Goal: Information Seeking & Learning: Stay updated

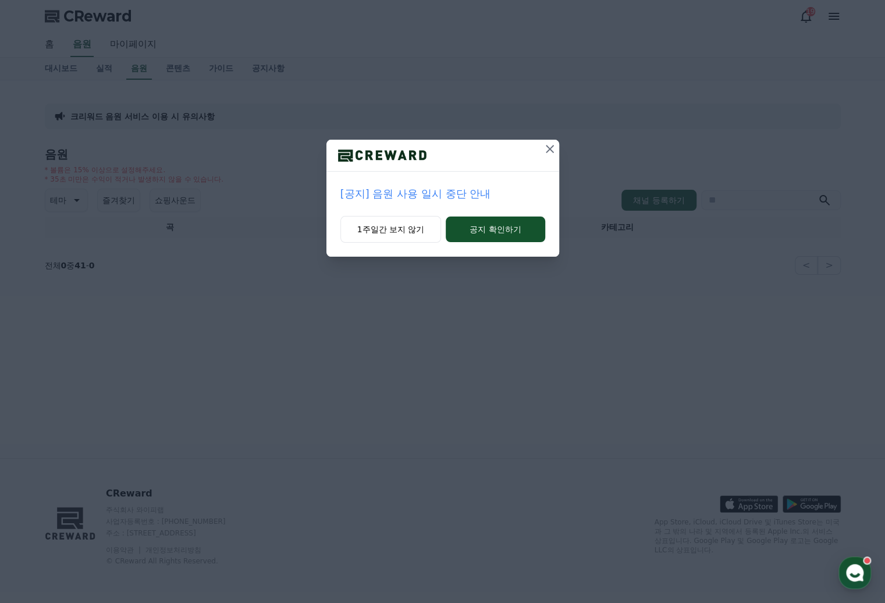
click at [431, 190] on p "[공지] 음원 사용 일시 중단 안내" at bounding box center [443, 194] width 205 height 16
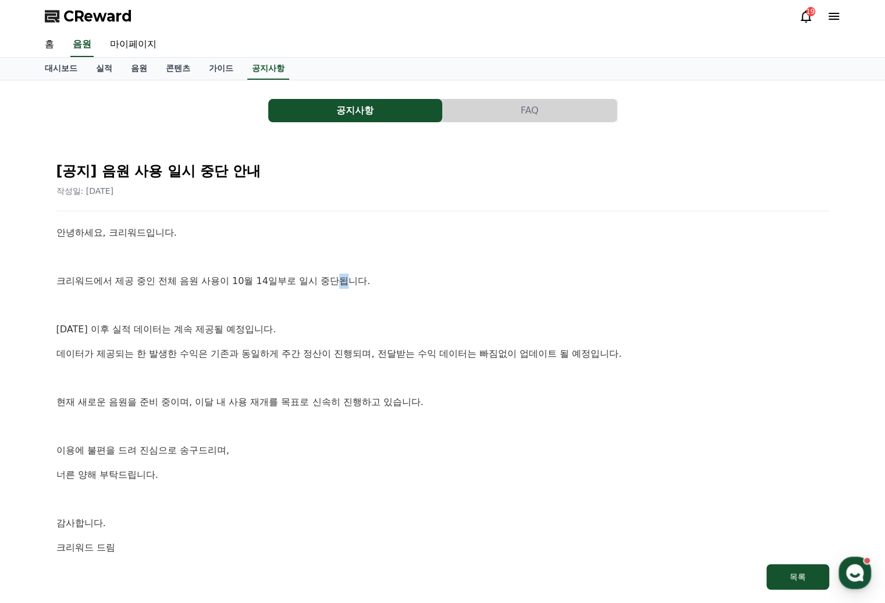
click at [343, 271] on div "안녕하세요, 크리워드입니다. 크리워드에서 제공 중인 전체 음원 사용이 10월 14일부로 일시 중단됩니다. [DATE] 이후 실적 데이터는 계속…" at bounding box center [442, 389] width 773 height 329
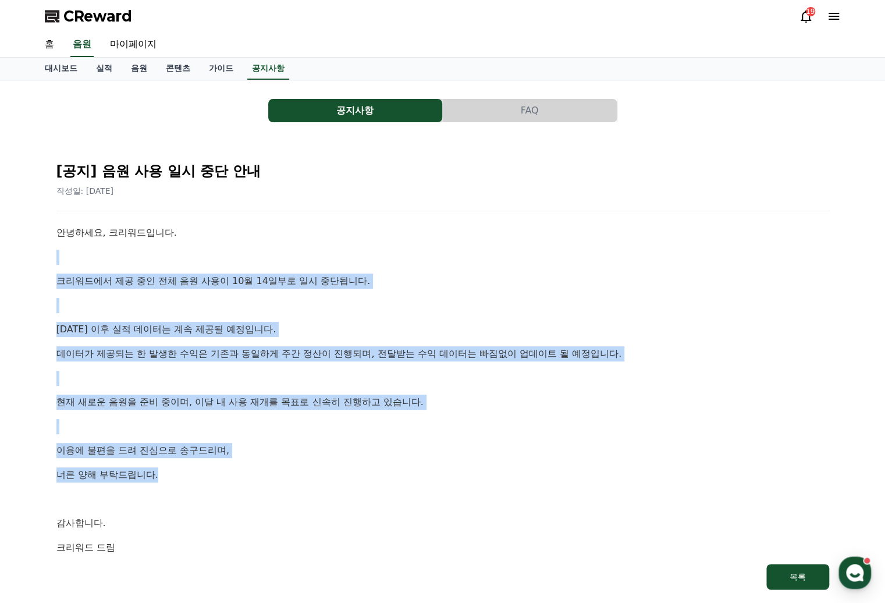
drag, startPoint x: 343, startPoint y: 271, endPoint x: 313, endPoint y: 483, distance: 214.6
click at [313, 483] on div "안녕하세요, 크리워드입니다. 크리워드에서 제공 중인 전체 음원 사용이 10월 14일부로 일시 중단됩니다. 10월 14일 이후 실적 데이터는 계…" at bounding box center [442, 389] width 773 height 329
drag, startPoint x: 313, startPoint y: 483, endPoint x: 249, endPoint y: 504, distance: 67.4
click at [246, 503] on p at bounding box center [442, 499] width 773 height 15
click at [260, 502] on p at bounding box center [442, 499] width 773 height 15
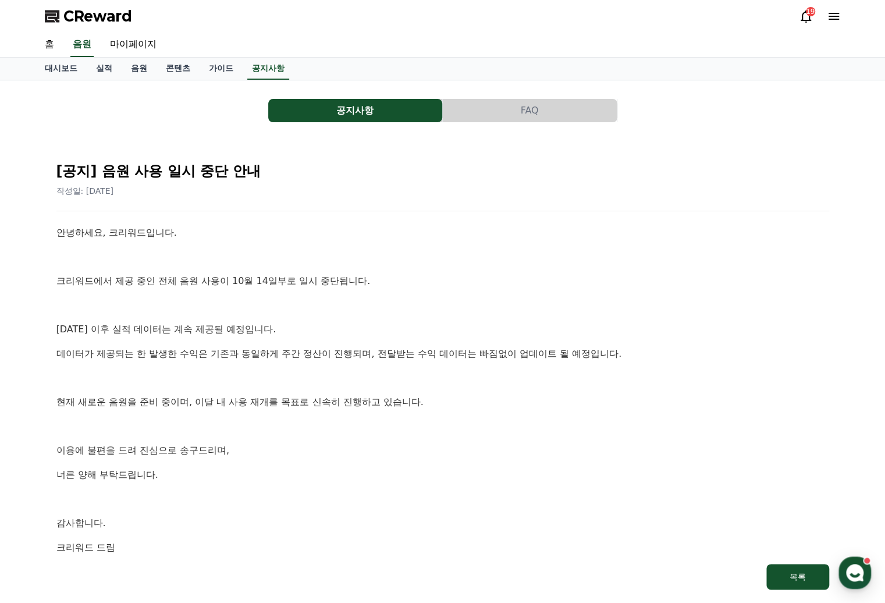
click at [375, 392] on div "안녕하세요, 크리워드입니다. 크리워드에서 제공 중인 전체 음원 사용이 10월 14일부로 일시 중단됩니다. 10월 14일 이후 실적 데이터는 계…" at bounding box center [442, 389] width 773 height 329
click at [482, 189] on div "작성일: 2025-10-14" at bounding box center [442, 191] width 773 height 12
click at [359, 280] on p "크리워드에서 제공 중인 전체 음원 사용이 10월 14일부로 일시 중단됩니다." at bounding box center [442, 281] width 773 height 15
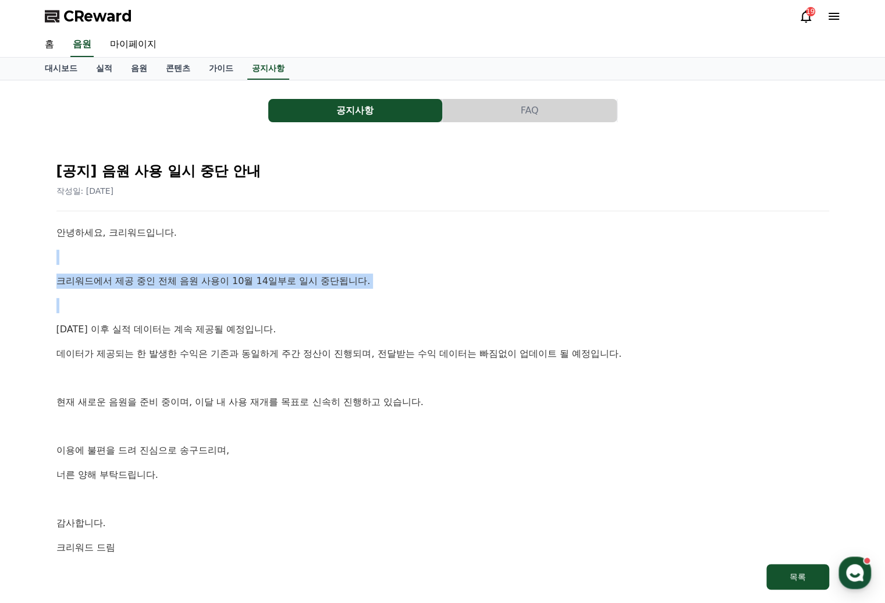
drag, startPoint x: 68, startPoint y: 240, endPoint x: 312, endPoint y: 297, distance: 250.6
click at [312, 297] on div "안녕하세요, 크리워드입니다. 크리워드에서 제공 중인 전체 음원 사용이 10월 14일부로 일시 중단됩니다. 10월 14일 이후 실적 데이터는 계…" at bounding box center [442, 389] width 773 height 329
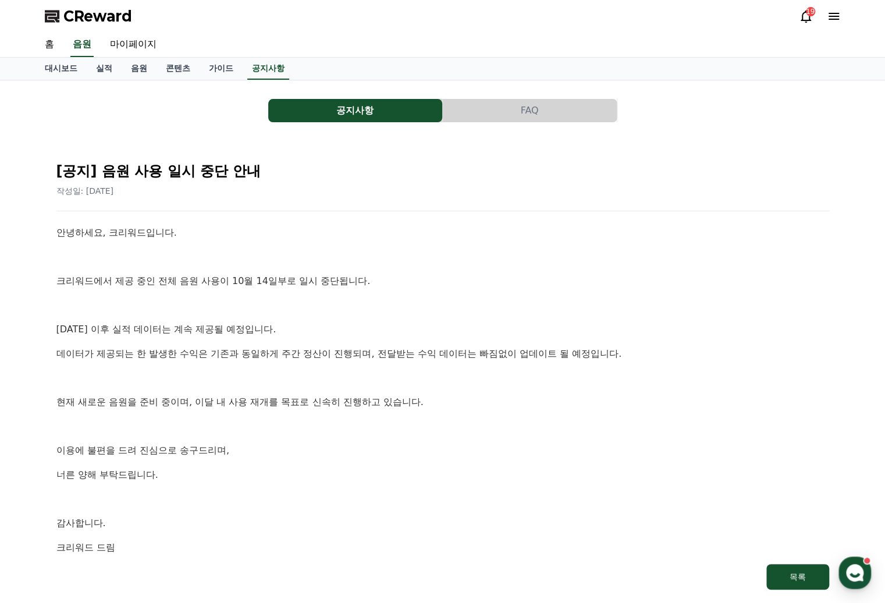
drag, startPoint x: 312, startPoint y: 297, endPoint x: 352, endPoint y: 359, distance: 73.3
click at [352, 359] on p "데이터가 제공되는 한 발생한 수익은 기존과 동일하게 주간 정산이 진행되며, 전달받는 수익 데이터는 빠짐없이 업데이트 될 예정입니다." at bounding box center [442, 353] width 773 height 15
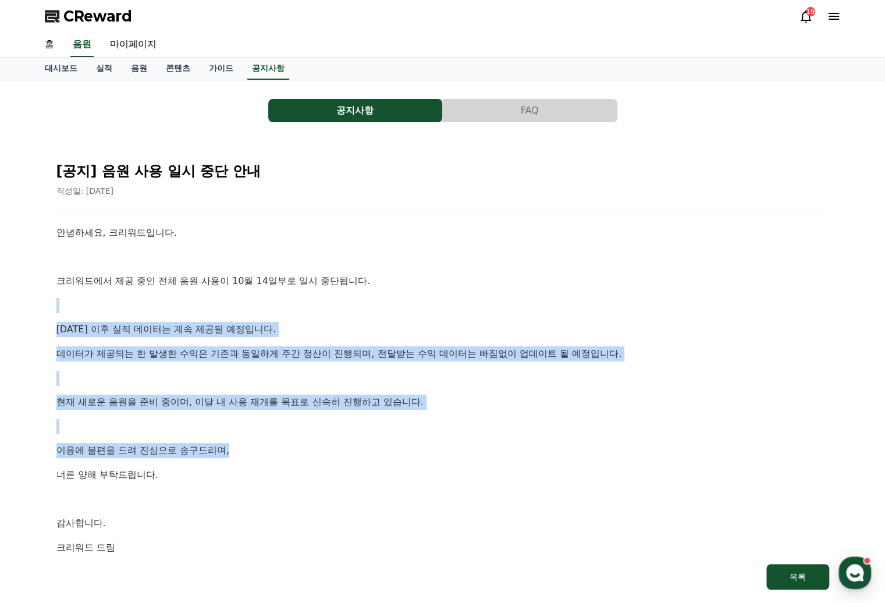
drag, startPoint x: 182, startPoint y: 312, endPoint x: 471, endPoint y: 442, distance: 317.1
click at [471, 442] on div "안녕하세요, 크리워드입니다. 크리워드에서 제공 중인 전체 음원 사용이 10월 14일부로 일시 중단됩니다. 10월 14일 이후 실적 데이터는 계…" at bounding box center [442, 389] width 773 height 329
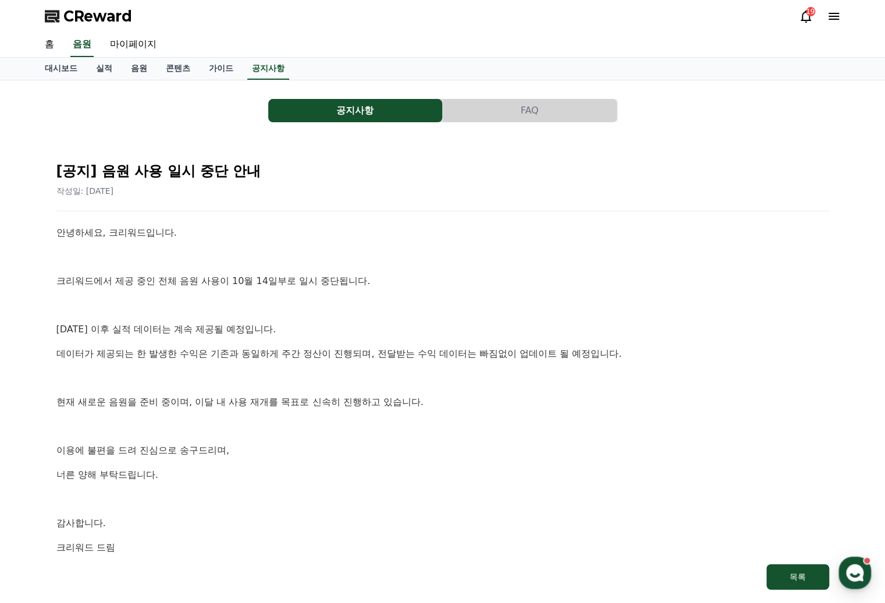
click at [317, 473] on p "너른 양해 부탁드립니다." at bounding box center [442, 474] width 773 height 15
click at [335, 442] on div "안녕하세요, 크리워드입니다. 크리워드에서 제공 중인 전체 음원 사용이 10월 14일부로 일시 중단됩니다. 10월 14일 이후 실적 데이터는 계…" at bounding box center [442, 389] width 773 height 329
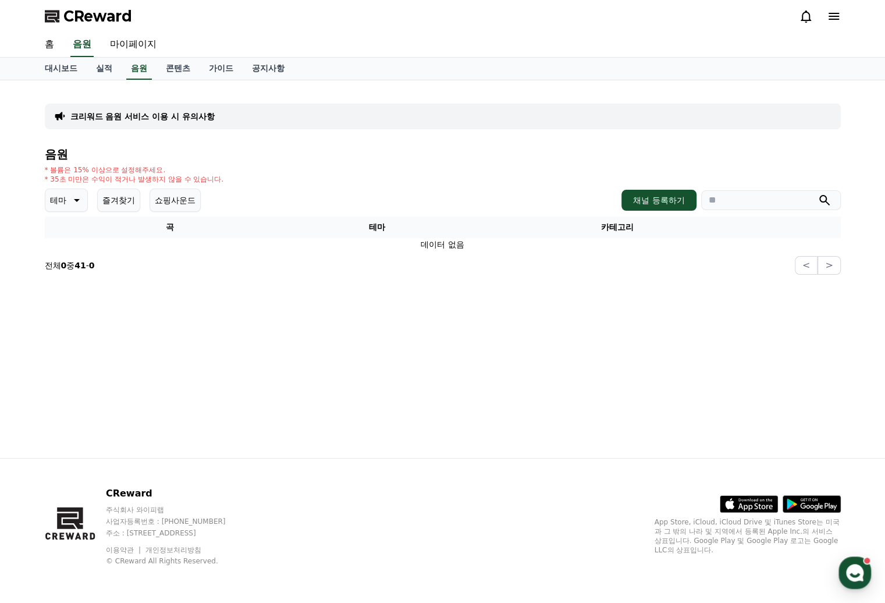
click at [228, 389] on div "크리워드 음원 서비스 이용 시 유의사항 음원 * 볼륨은 15% 이상으로 설정해주세요. * 35초 미만은 수익이 적거나 발생하지 않을 수 있습니…" at bounding box center [443, 269] width 815 height 378
click at [54, 44] on link "홈" at bounding box center [50, 45] width 28 height 24
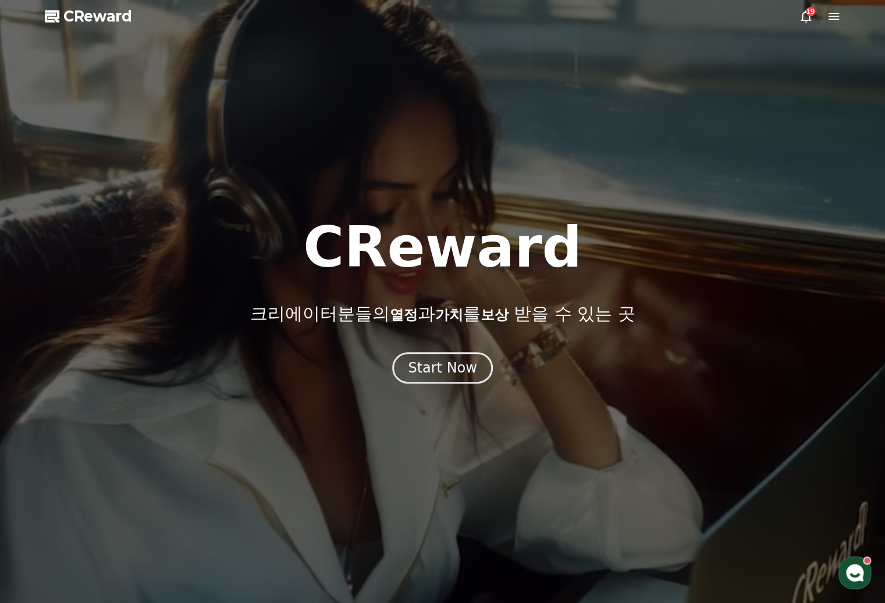
click at [508, 317] on span "보상" at bounding box center [494, 315] width 28 height 16
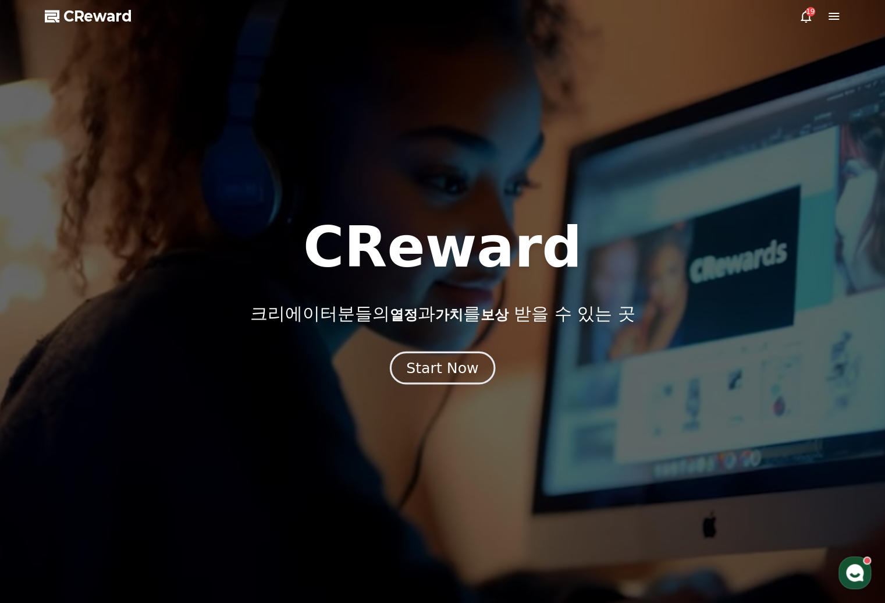
click at [472, 375] on div "Start Now" at bounding box center [442, 368] width 72 height 20
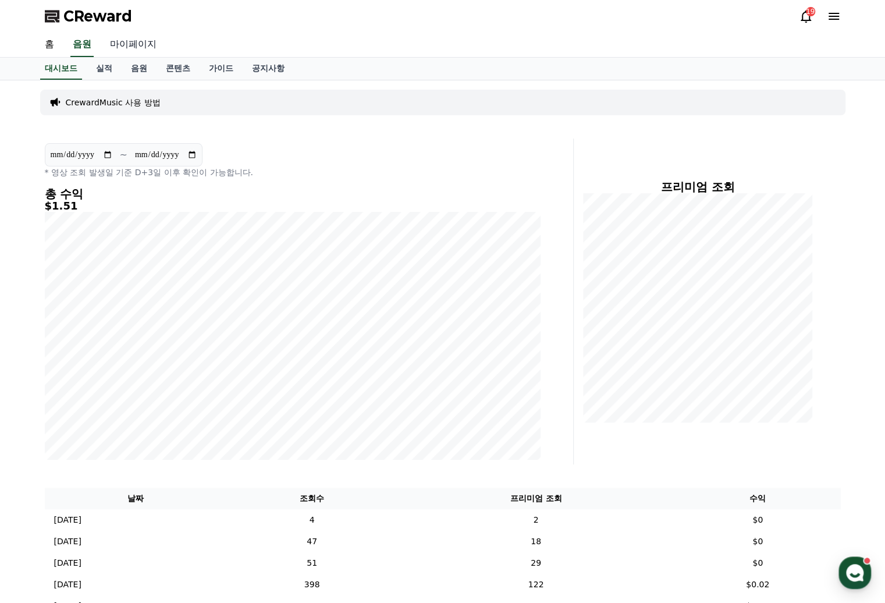
click at [144, 42] on link "마이페이지" at bounding box center [133, 45] width 65 height 24
select select "**********"
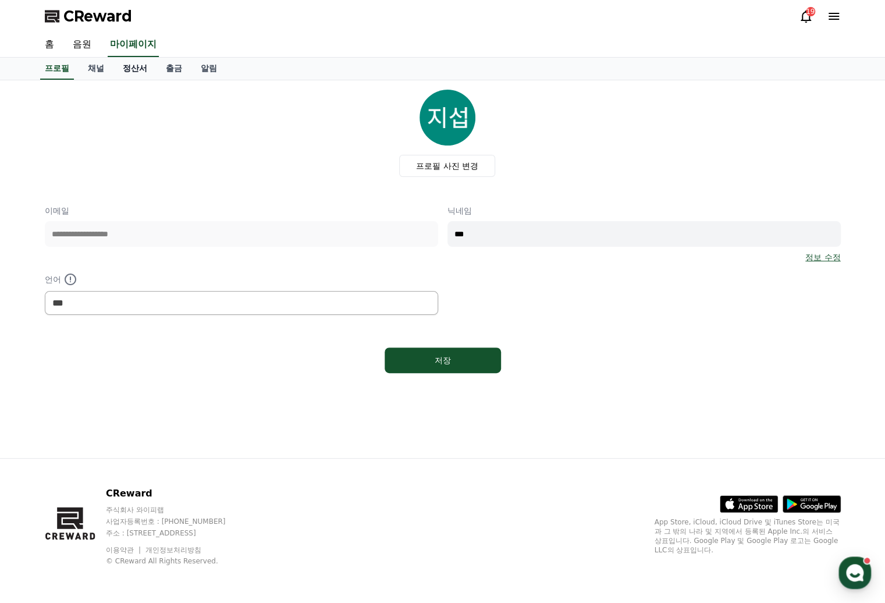
click at [123, 75] on link "정산서" at bounding box center [135, 69] width 43 height 22
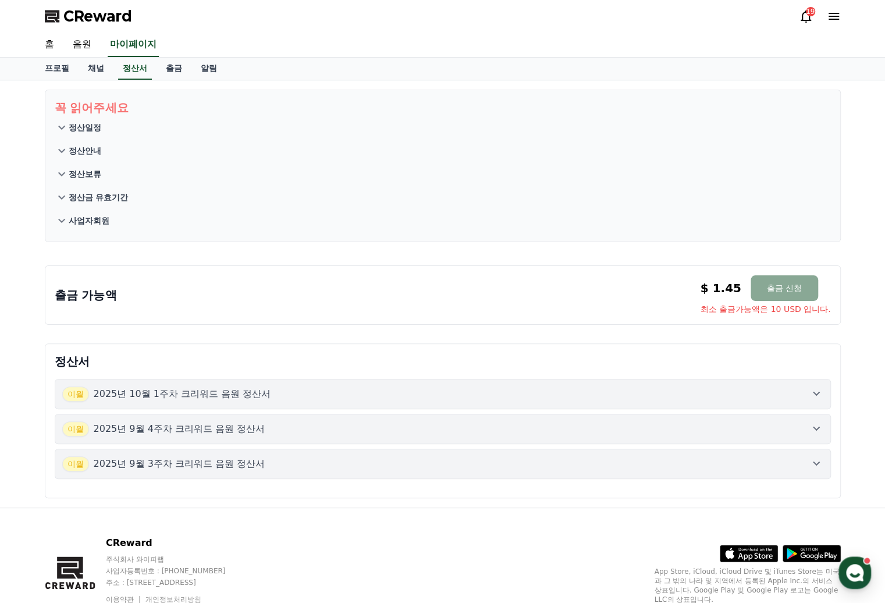
click at [461, 258] on div "출금 가능액 $ 1.45 출금 신청 최소 출금가능액은 10 USD 입니다. $ 1.45 출금 신청 최소 출금가능액은 10 USD 입니다." at bounding box center [443, 292] width 806 height 73
click at [93, 42] on link "음원" at bounding box center [81, 45] width 37 height 24
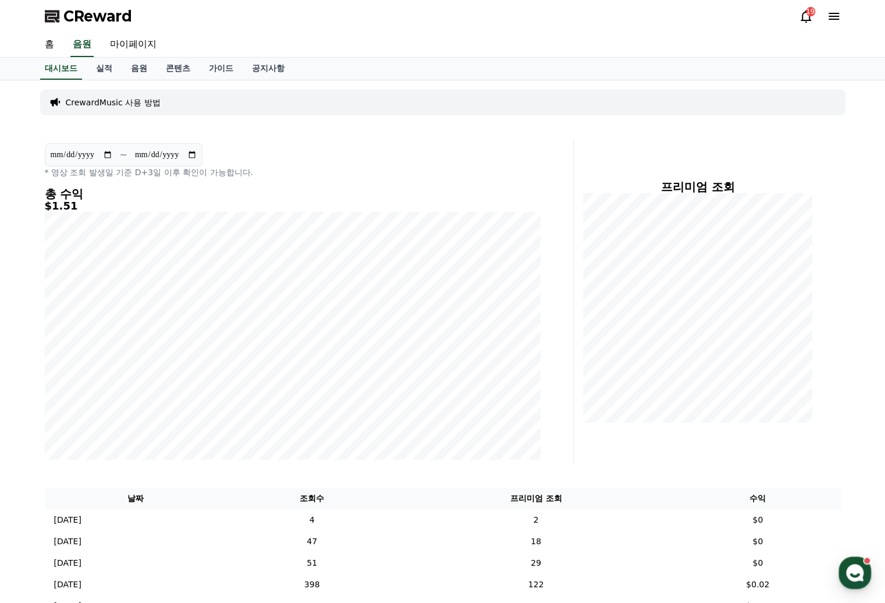
click at [97, 109] on div "CrewardMusic 사용 방법" at bounding box center [443, 103] width 806 height 26
click at [97, 104] on p "CrewardMusic 사용 방법" at bounding box center [113, 103] width 95 height 12
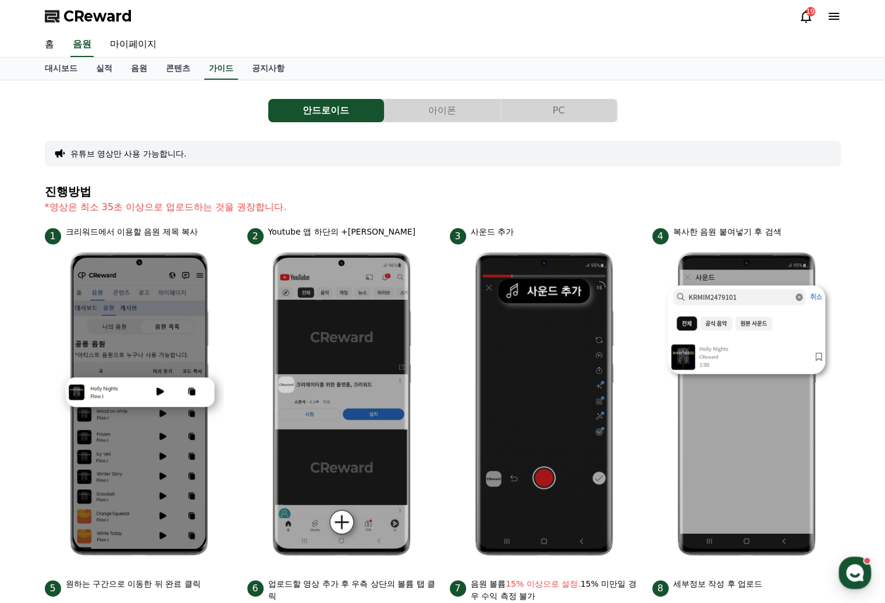
click at [441, 108] on button "아이폰" at bounding box center [443, 110] width 116 height 23
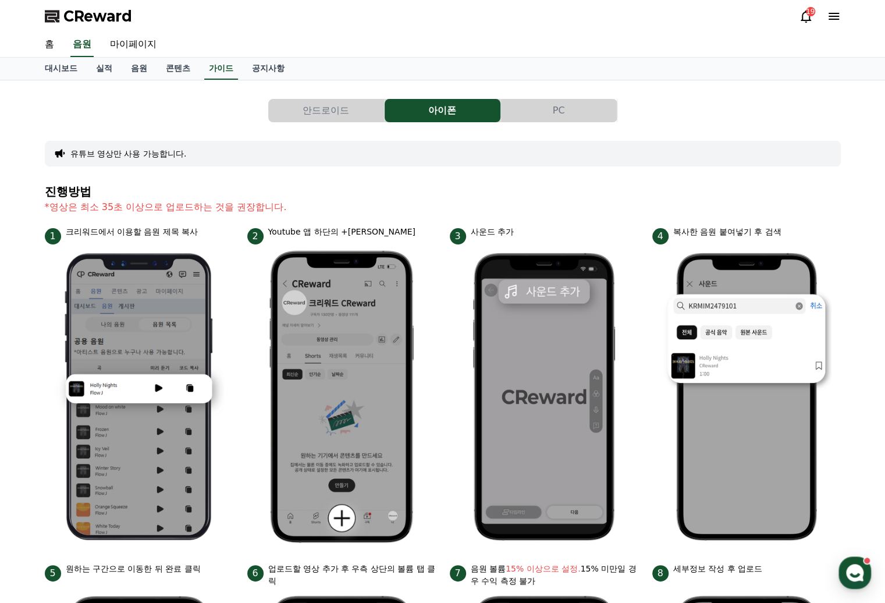
click at [348, 111] on button "안드로이드" at bounding box center [326, 110] width 116 height 23
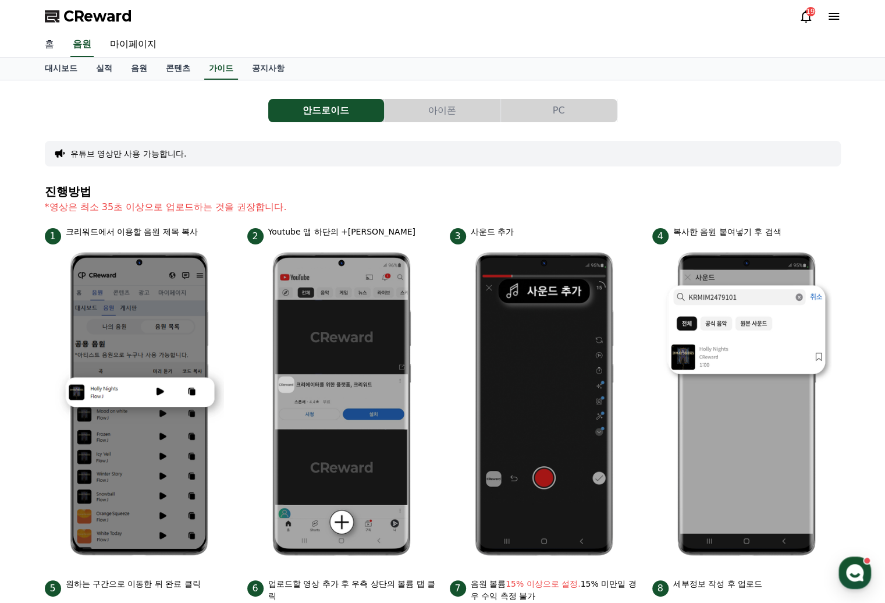
click at [45, 44] on link "홈" at bounding box center [50, 45] width 28 height 24
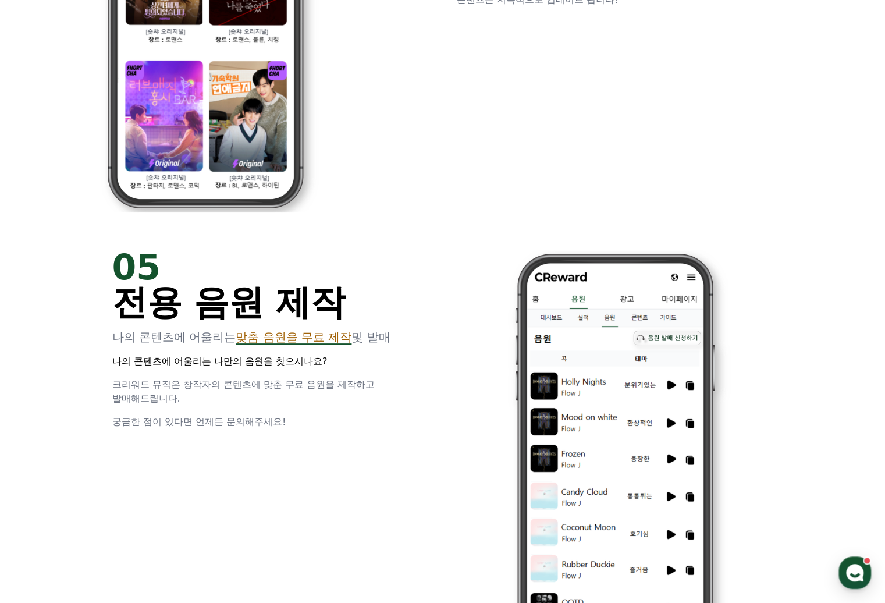
scroll to position [3154, 0]
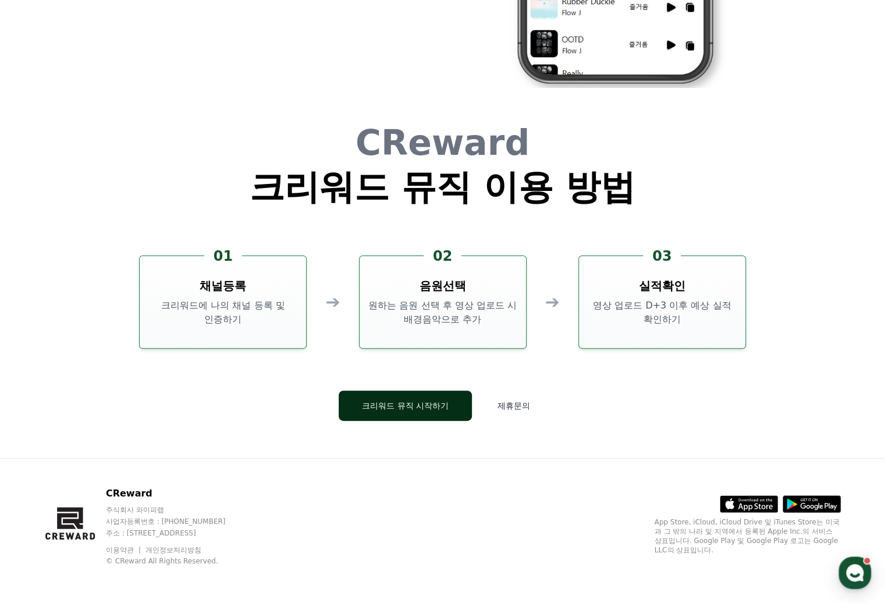
click at [434, 405] on button "크리워드 뮤직 시작하기" at bounding box center [405, 406] width 133 height 30
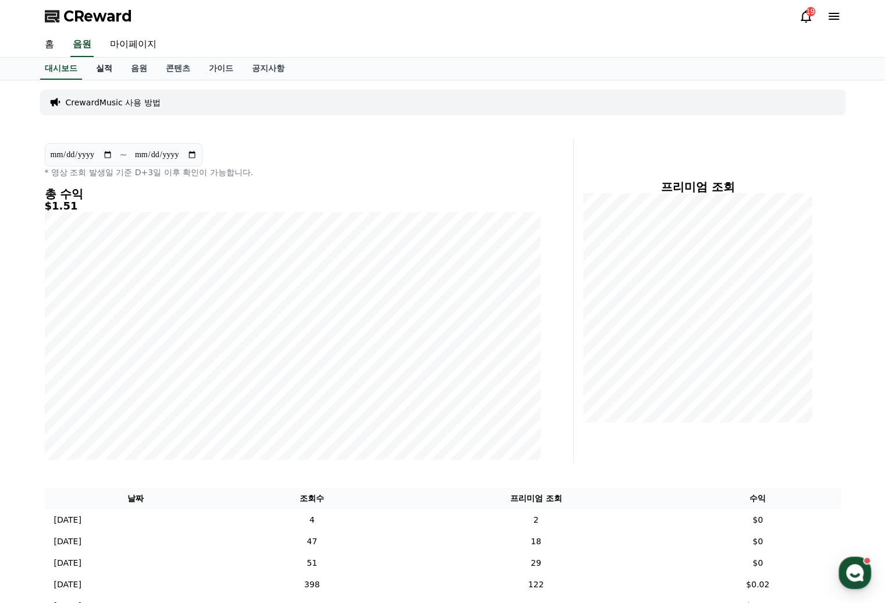
click at [104, 72] on link "실적" at bounding box center [104, 69] width 35 height 22
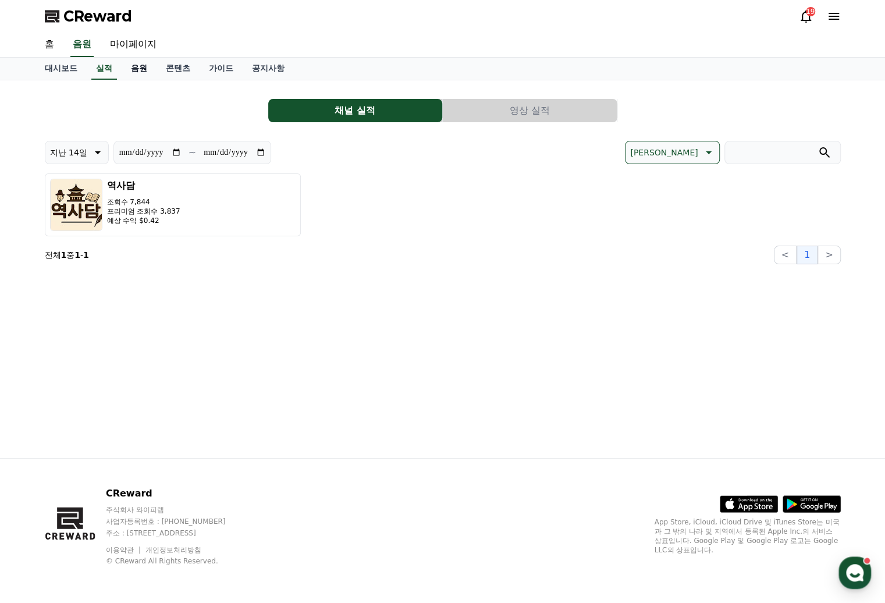
click at [141, 69] on link "음원" at bounding box center [139, 69] width 35 height 22
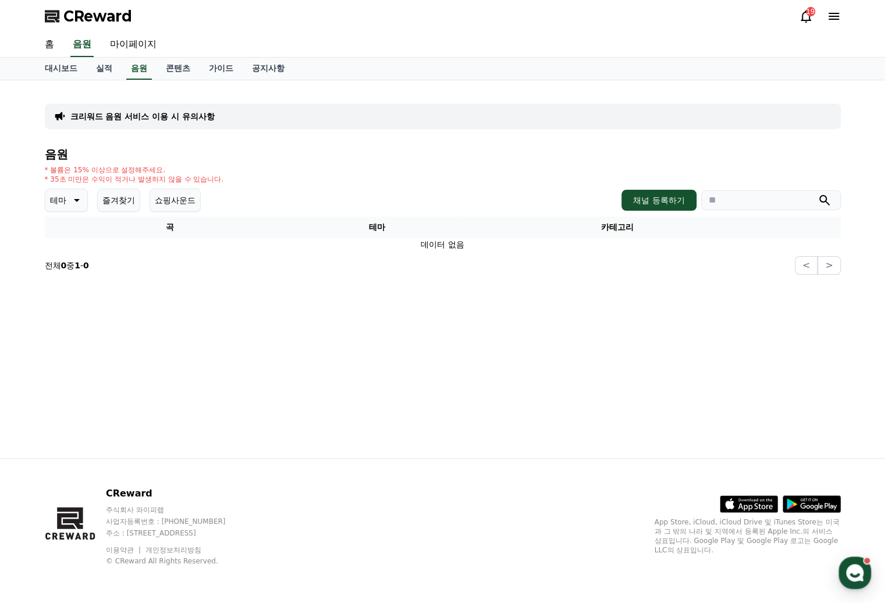
click at [594, 192] on div "테마 즐겨찾기 쇼핑사운드 채널 등록하기" at bounding box center [443, 200] width 796 height 23
click at [113, 200] on button "즐겨찾기" at bounding box center [118, 200] width 43 height 23
click at [154, 118] on p "크리워드 음원 서비스 이용 시 유의사항" at bounding box center [142, 117] width 144 height 12
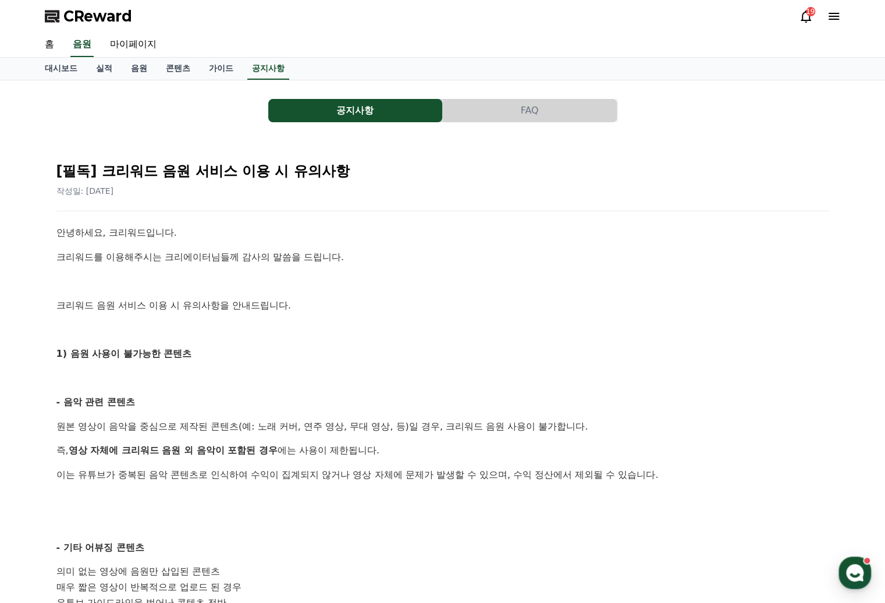
click at [394, 115] on button "공지사항" at bounding box center [355, 110] width 174 height 23
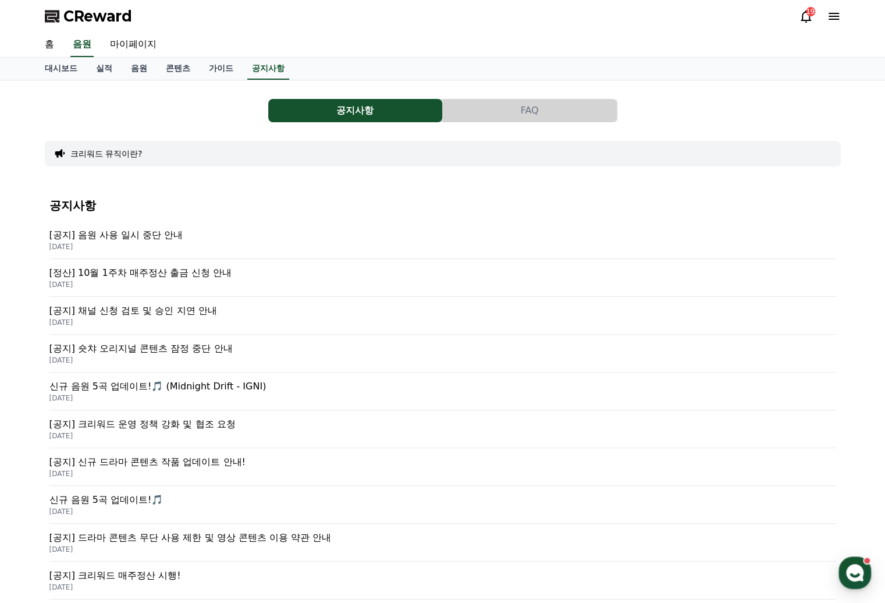
click at [140, 233] on p "[공지] 음원 사용 일시 중단 안내" at bounding box center [442, 235] width 787 height 14
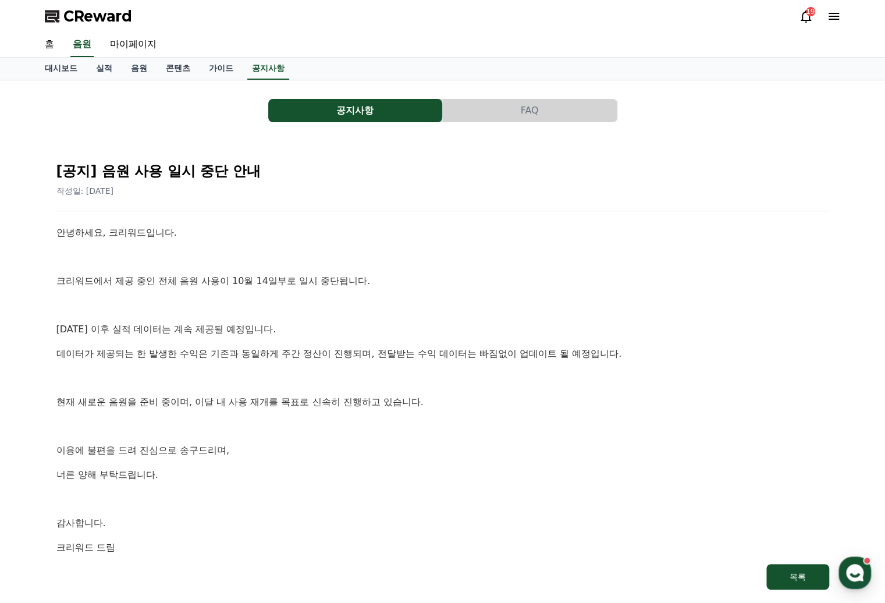
click at [146, 257] on p at bounding box center [442, 257] width 773 height 15
drag, startPoint x: 306, startPoint y: 279, endPoint x: 451, endPoint y: 270, distance: 145.2
click at [451, 270] on div "안녕하세요, 크리워드입니다. 크리워드에서 제공 중인 전체 음원 사용이 10월 14일부로 일시 중단됩니다. 10월 14일 이후 실적 데이터는 계…" at bounding box center [442, 389] width 773 height 329
drag, startPoint x: 451, startPoint y: 270, endPoint x: 498, endPoint y: 330, distance: 76.7
click at [498, 330] on p "10월 14일 이후 실적 데이터는 계속 제공될 예정입니다." at bounding box center [442, 329] width 773 height 15
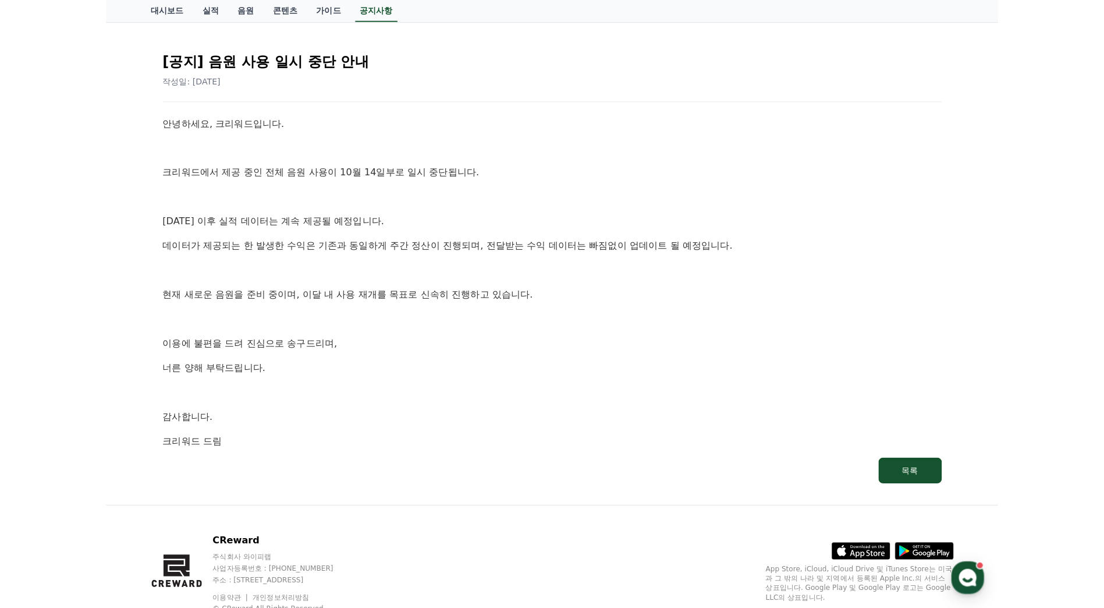
scroll to position [116, 0]
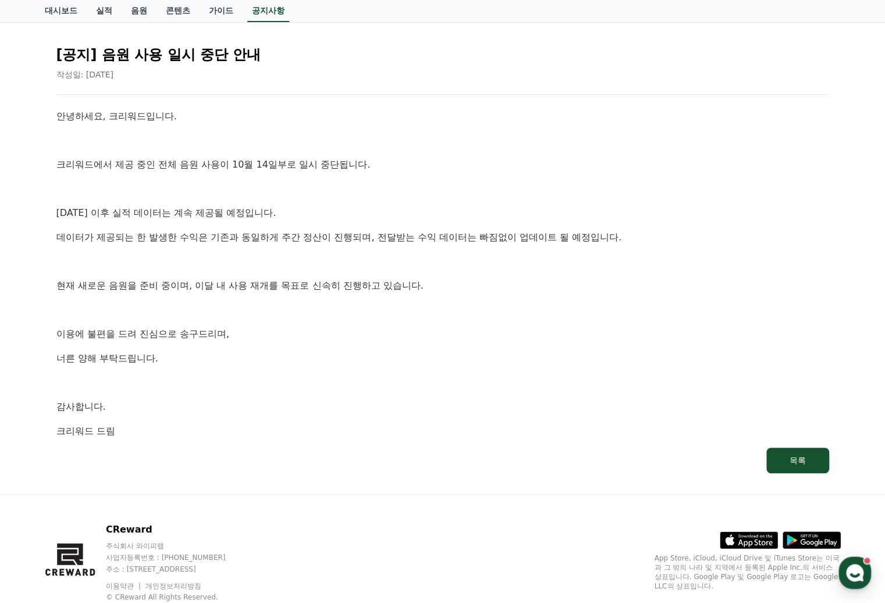
click at [313, 239] on p "데이터가 제공되는 한 발생한 수익은 기존과 동일하게 주간 정산이 진행되며, 전달받는 수익 데이터는 빠짐없이 업데이트 될 예정입니다." at bounding box center [442, 237] width 773 height 15
drag, startPoint x: 196, startPoint y: 285, endPoint x: 253, endPoint y: 282, distance: 56.5
click at [253, 282] on p "현재 새로운 음원을 준비 중이며, 이달 내 사용 재개를 목표로 신속히 진행하고 있습니다." at bounding box center [442, 285] width 773 height 15
drag, startPoint x: 253, startPoint y: 282, endPoint x: 244, endPoint y: 304, distance: 23.8
click at [244, 310] on p at bounding box center [442, 310] width 773 height 15
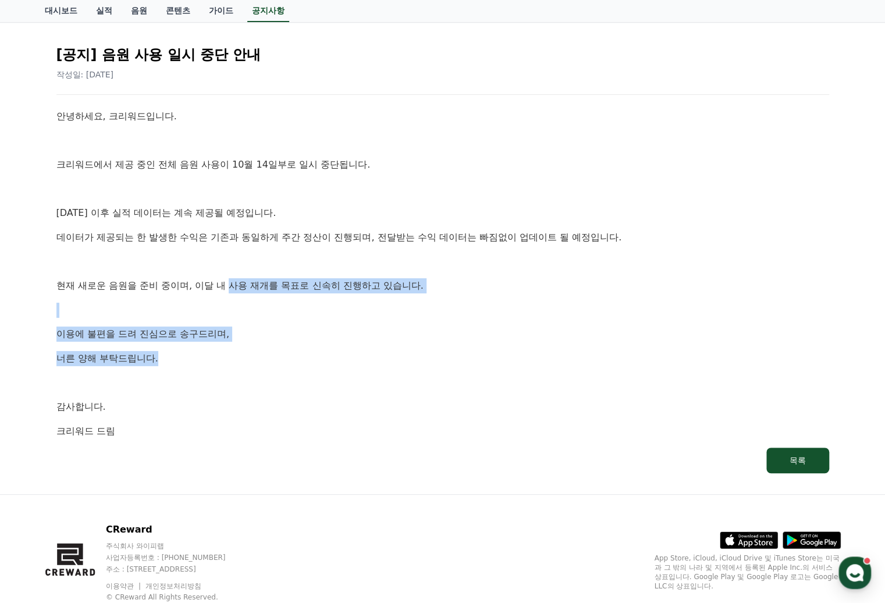
drag, startPoint x: 232, startPoint y: 285, endPoint x: 260, endPoint y: 350, distance: 70.9
click at [260, 350] on div "안녕하세요, 크리워드입니다. 크리워드에서 제공 중인 전체 음원 사용이 10월 14일부로 일시 중단됩니다. 10월 14일 이후 실적 데이터는 계…" at bounding box center [442, 273] width 773 height 329
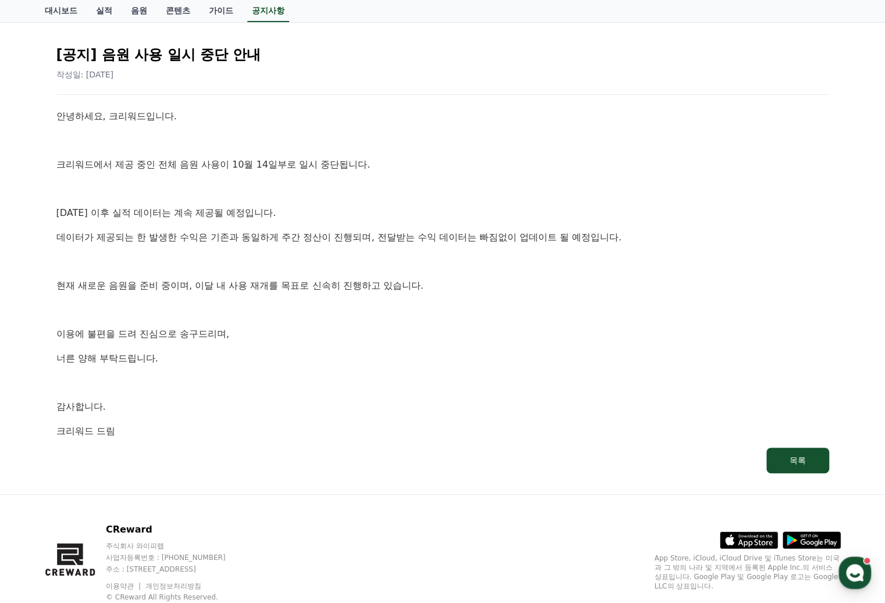
drag, startPoint x: 260, startPoint y: 350, endPoint x: 266, endPoint y: 371, distance: 22.5
click at [266, 372] on div "안녕하세요, 크리워드입니다. 크리워드에서 제공 중인 전체 음원 사용이 10월 14일부로 일시 중단됩니다. 10월 14일 이후 실적 데이터는 계…" at bounding box center [442, 273] width 773 height 329
drag, startPoint x: 226, startPoint y: 361, endPoint x: 105, endPoint y: 317, distance: 129.3
click at [105, 317] on div "안녕하세요, 크리워드입니다. 크리워드에서 제공 중인 전체 음원 사용이 10월 14일부로 일시 중단됩니다. 10월 14일 이후 실적 데이터는 계…" at bounding box center [442, 273] width 773 height 329
drag, startPoint x: 105, startPoint y: 317, endPoint x: 247, endPoint y: 371, distance: 152.5
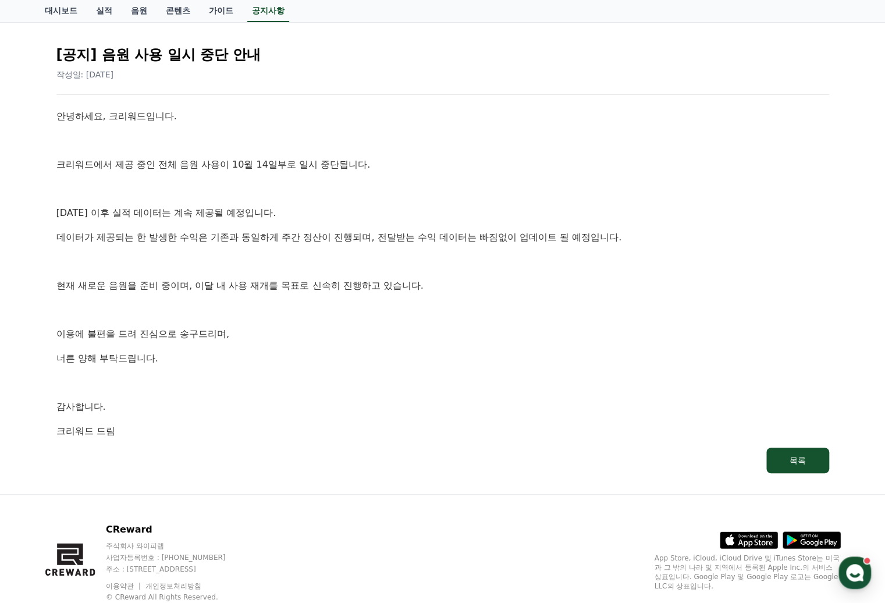
click at [247, 371] on div "안녕하세요, 크리워드입니다. 크리워드에서 제공 중인 전체 음원 사용이 10월 14일부로 일시 중단됩니다. 10월 14일 이후 실적 데이터는 계…" at bounding box center [442, 273] width 773 height 329
click at [243, 372] on div "안녕하세요, 크리워드입니다. 크리워드에서 제공 중인 전체 음원 사용이 10월 14일부로 일시 중단됩니다. 10월 14일 이후 실적 데이터는 계…" at bounding box center [442, 273] width 773 height 329
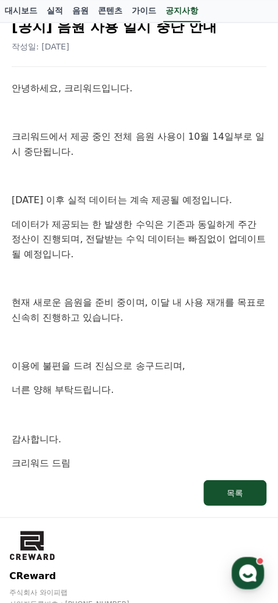
click at [154, 107] on p at bounding box center [139, 112] width 254 height 15
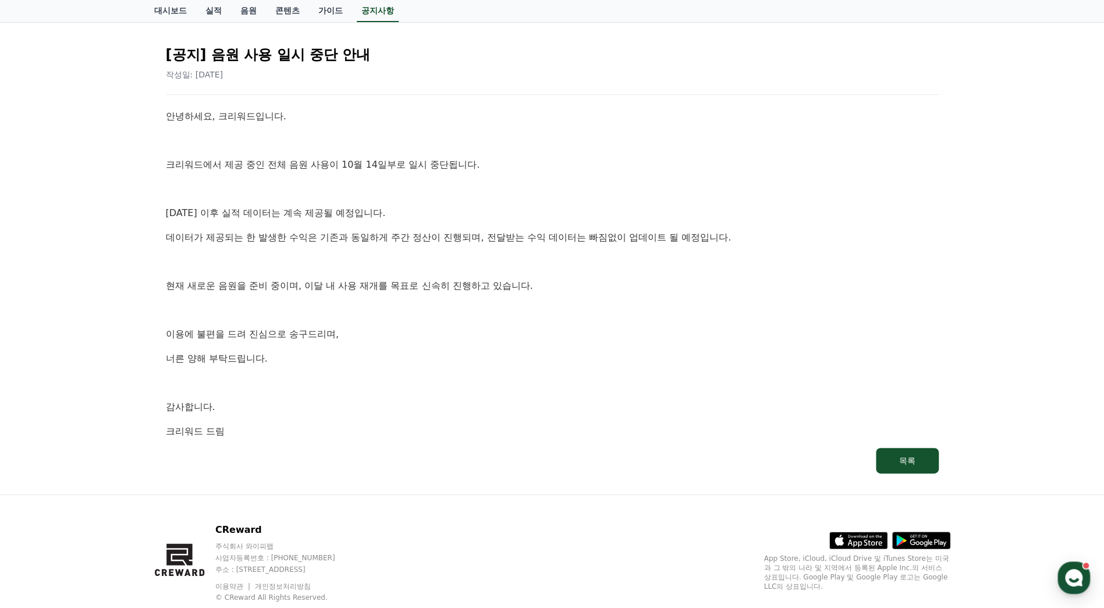
drag, startPoint x: 534, startPoint y: 193, endPoint x: 451, endPoint y: 163, distance: 88.0
click at [534, 193] on p at bounding box center [552, 189] width 773 height 15
